Goal: Task Accomplishment & Management: Complete application form

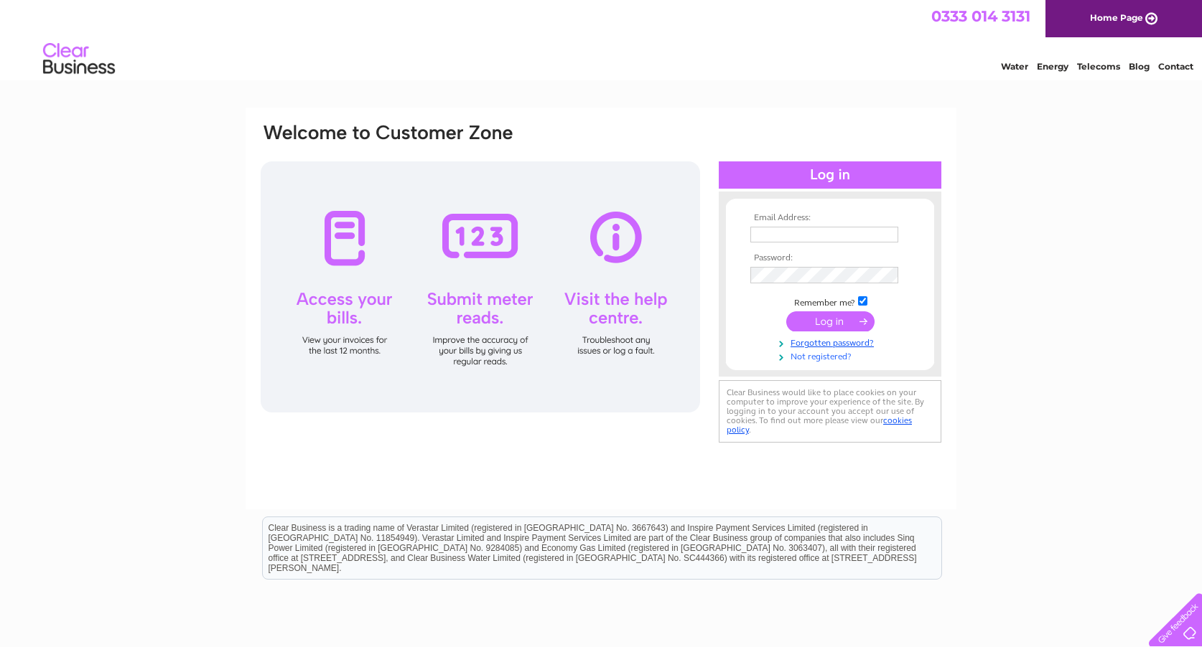
click at [822, 352] on link "Not registered?" at bounding box center [831, 356] width 163 height 14
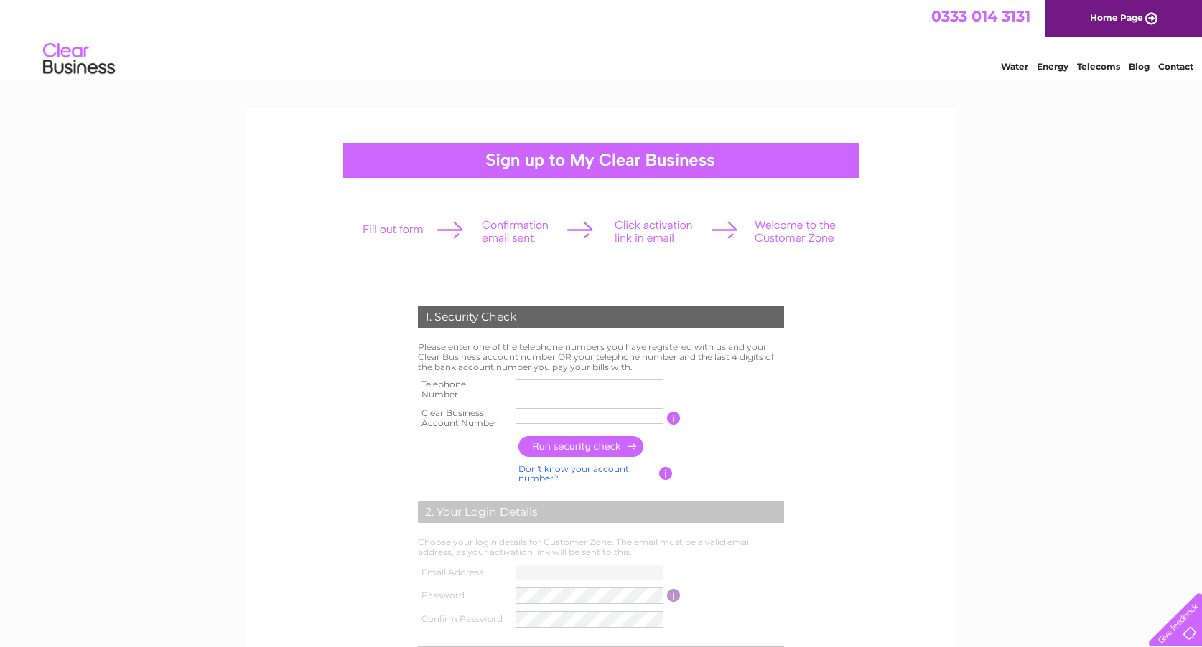
scroll to position [166, 0]
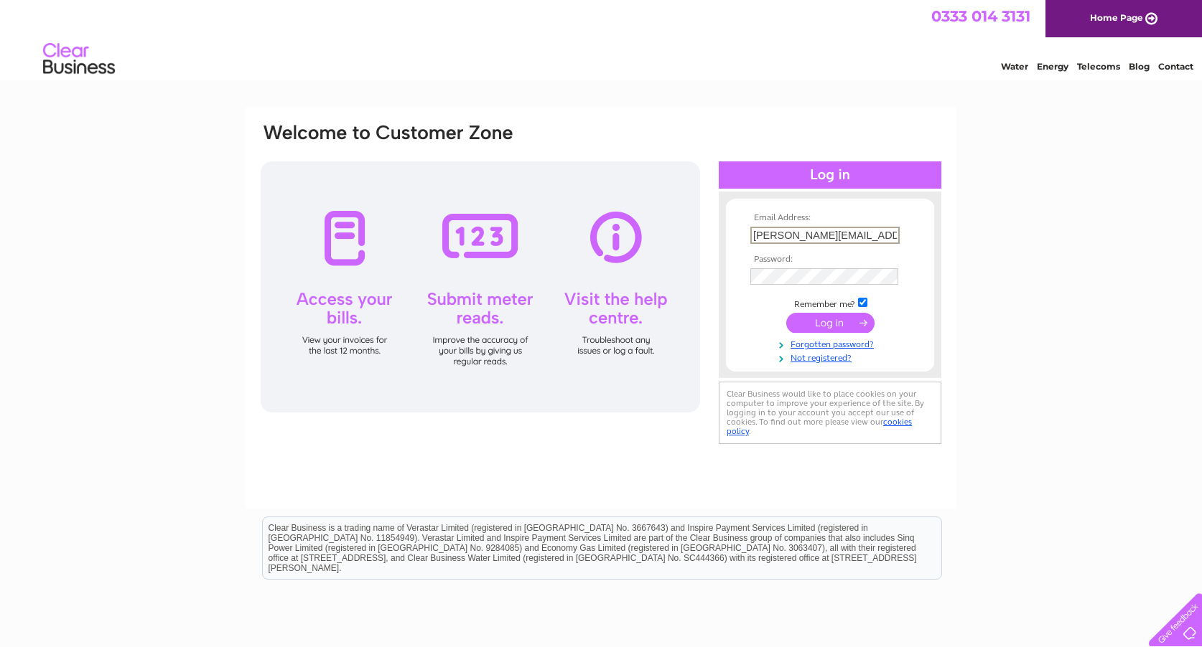
type input "kerr@msquared.co.uk"
click at [830, 322] on input "submit" at bounding box center [830, 323] width 88 height 20
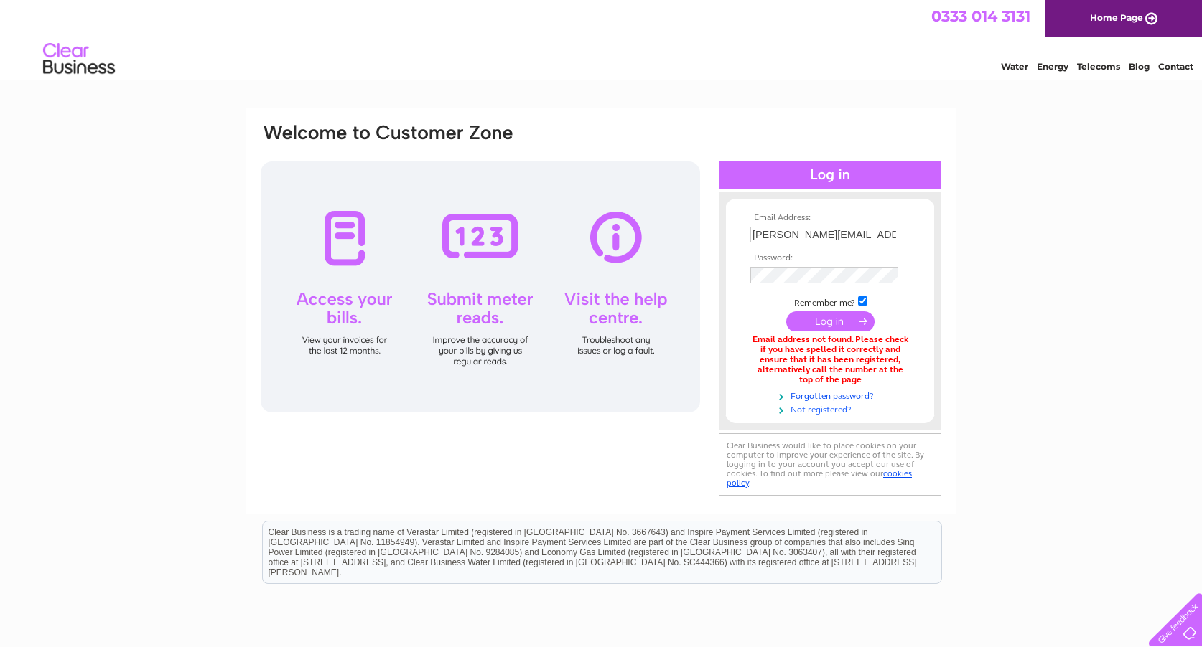
click at [809, 406] on link "Not registered?" at bounding box center [831, 409] width 163 height 14
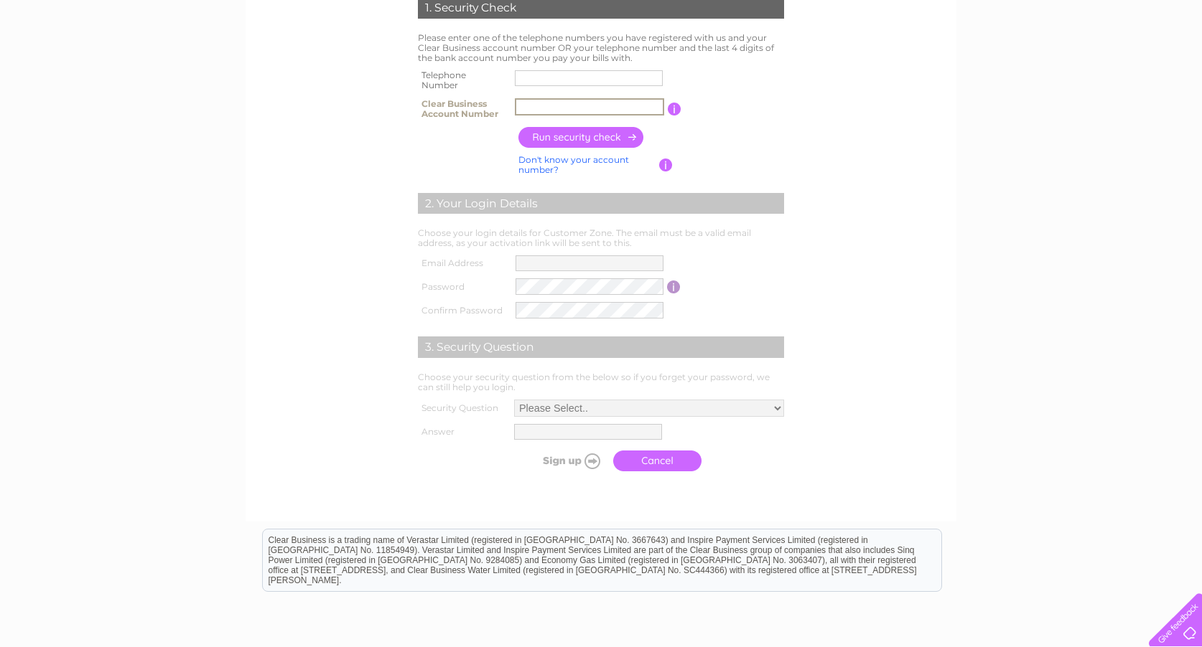
scroll to position [309, 0]
click at [668, 162] on input "button" at bounding box center [666, 165] width 14 height 13
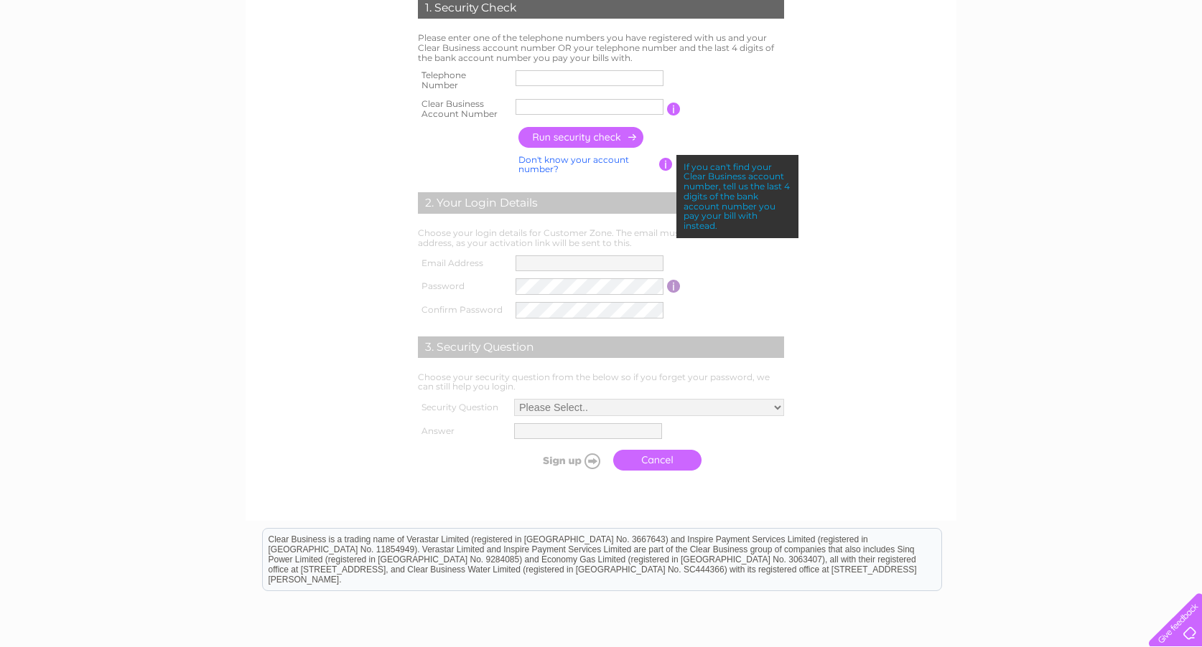
click at [349, 218] on form "1. Security Check Please enter one of the telephone numbers you have registered…" at bounding box center [600, 237] width 683 height 538
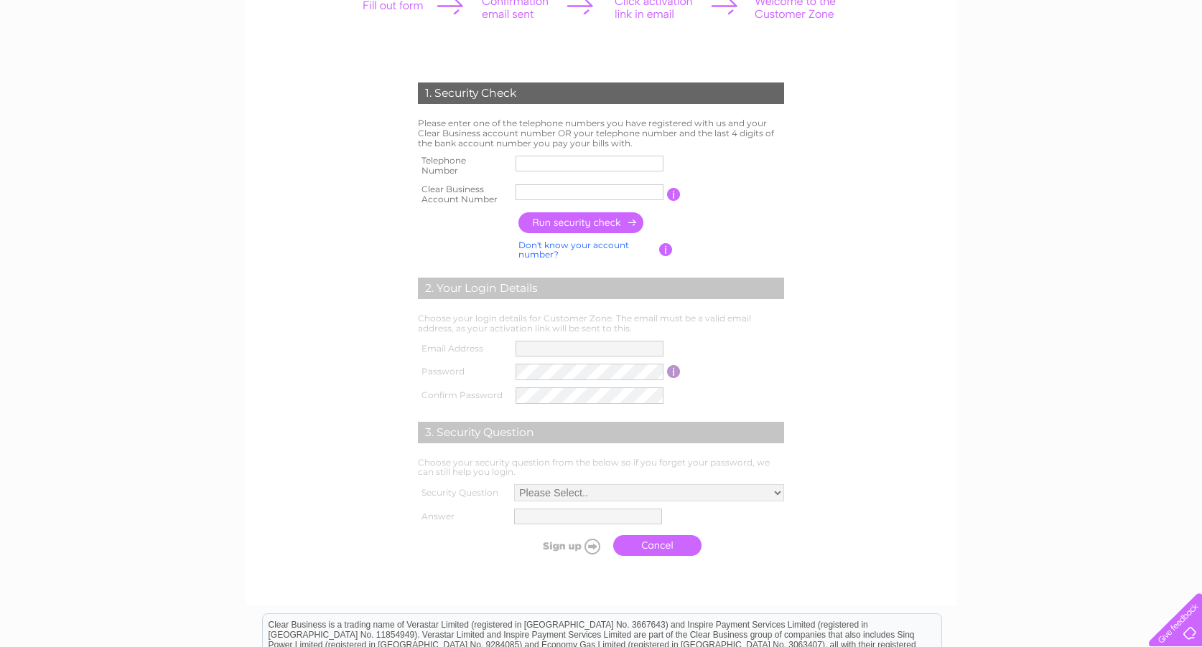
scroll to position [218, 0]
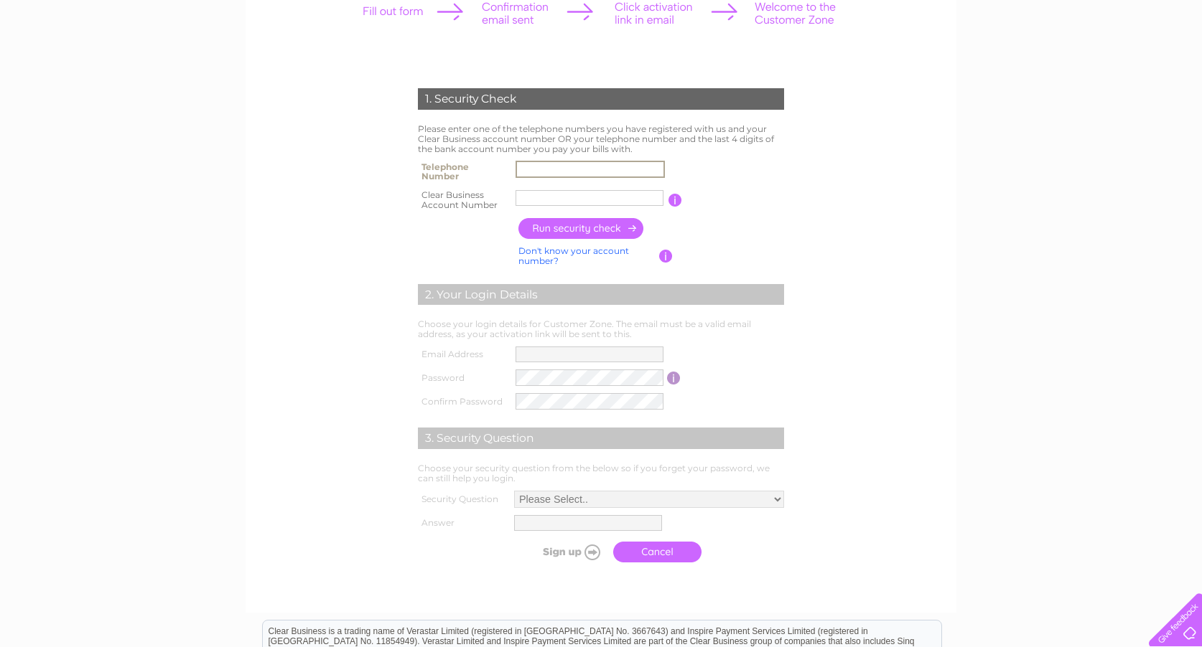
click at [582, 194] on input "text" at bounding box center [589, 198] width 148 height 16
type input "0"
type input "30321050"
click at [584, 170] on input "text" at bounding box center [589, 169] width 149 height 17
type input "07739794696"
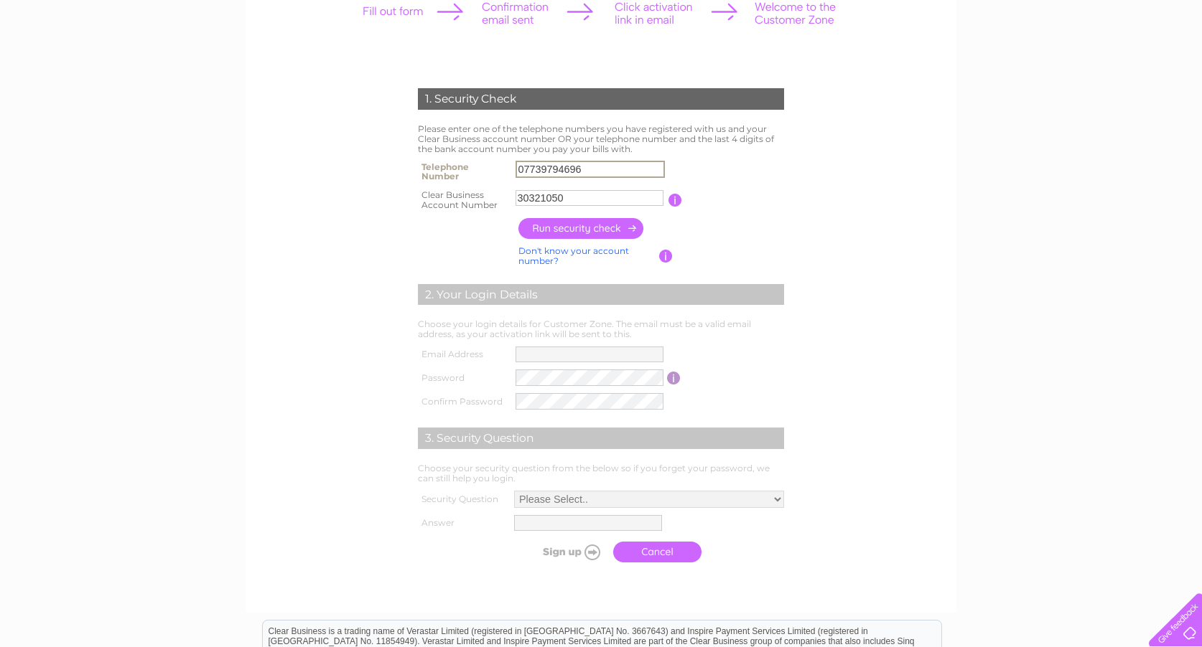
click at [553, 233] on input "button" at bounding box center [581, 228] width 126 height 21
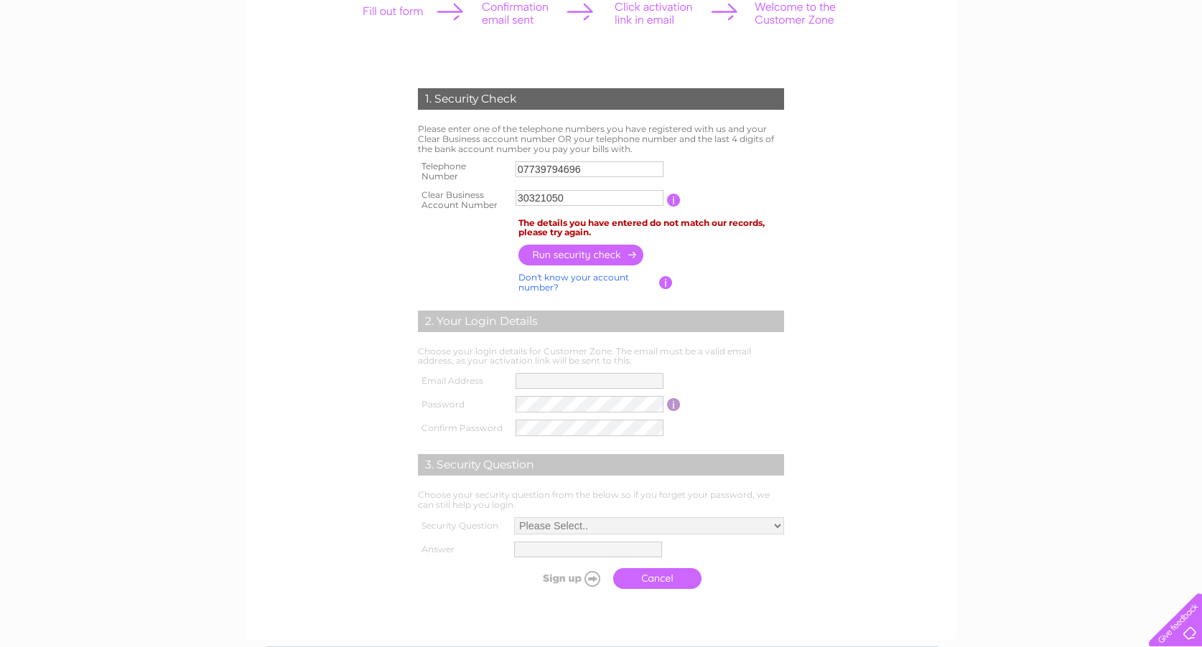
click at [673, 197] on input "button" at bounding box center [674, 200] width 14 height 13
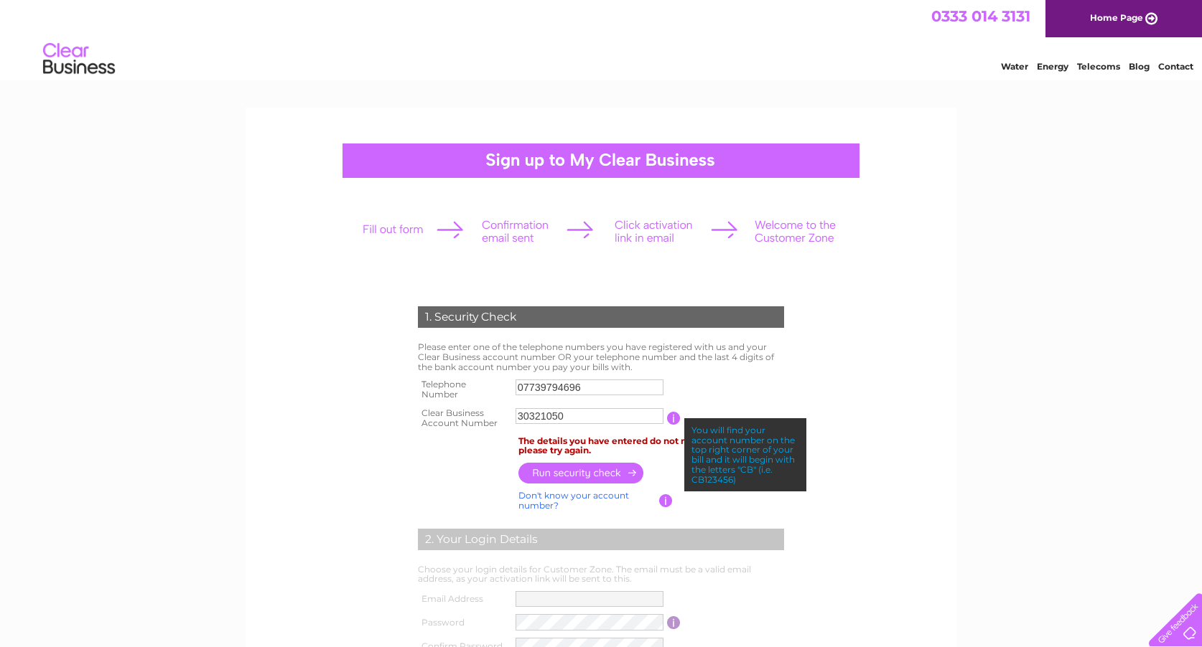
scroll to position [0, 0]
drag, startPoint x: 1037, startPoint y: 14, endPoint x: 918, endPoint y: 13, distance: 118.4
click at [918, 13] on div "0333 014 3131 Home Page" at bounding box center [601, 18] width 1202 height 37
copy div "0333 014 3131"
